Goal: Transaction & Acquisition: Register for event/course

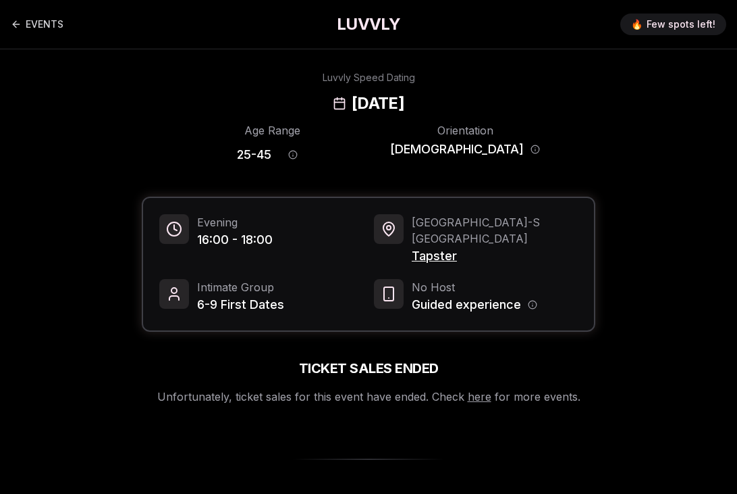
click at [377, 28] on h1 "LUVVLY" at bounding box center [368, 25] width 63 height 22
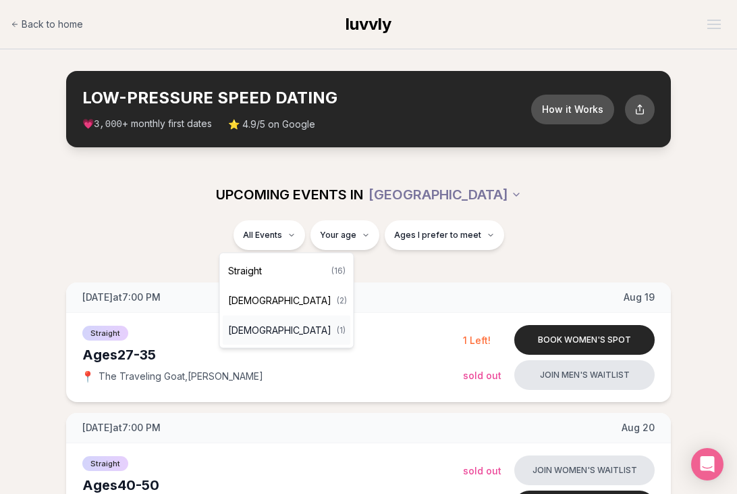
click at [259, 327] on span "[DEMOGRAPHIC_DATA]" at bounding box center [279, 330] width 103 height 14
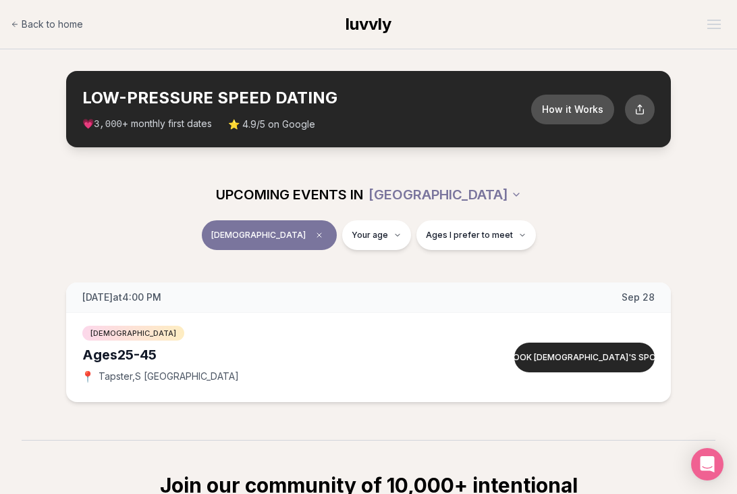
click at [182, 231] on div "[DEMOGRAPHIC_DATA] Your age Ages I prefer to meet" at bounding box center [369, 237] width 716 height 35
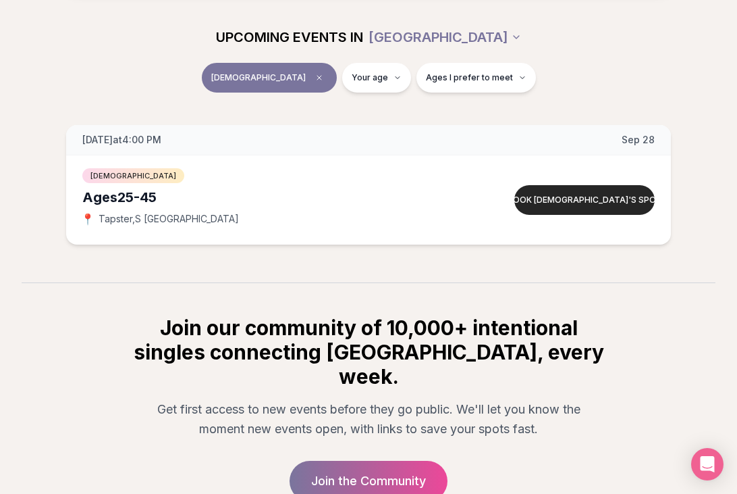
scroll to position [156, 0]
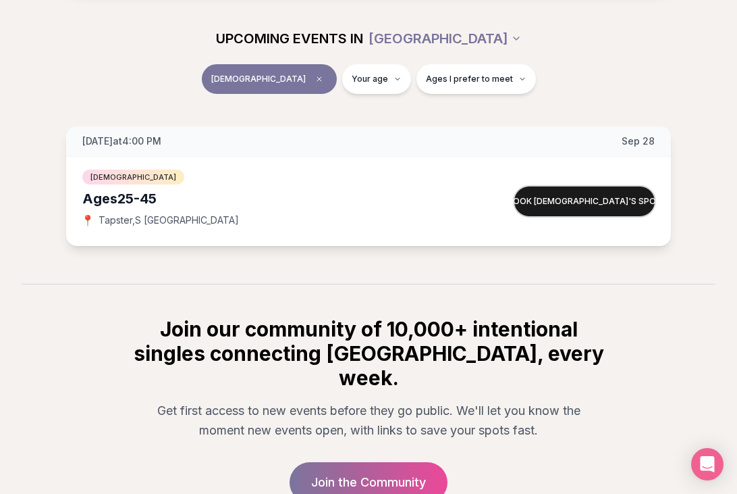
click at [523, 202] on button "Book [DEMOGRAPHIC_DATA]'s spot" at bounding box center [585, 201] width 140 height 30
